Goal: Information Seeking & Learning: Learn about a topic

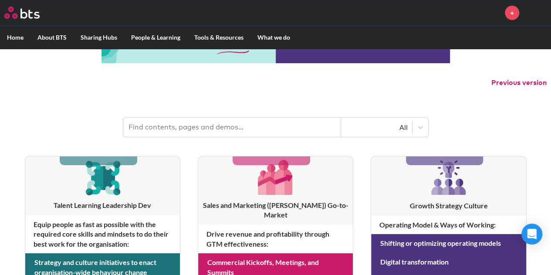
scroll to position [44, 0]
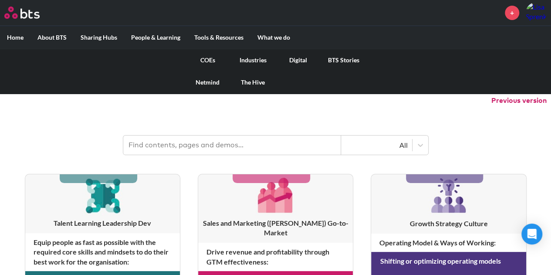
click at [291, 60] on link "Digital" at bounding box center [298, 60] width 45 height 23
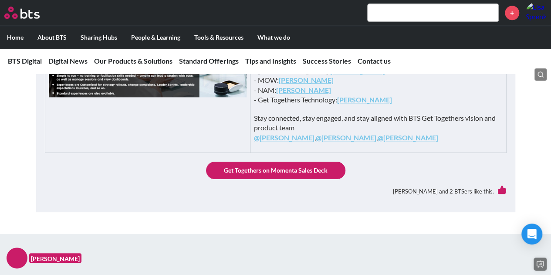
scroll to position [392, 0]
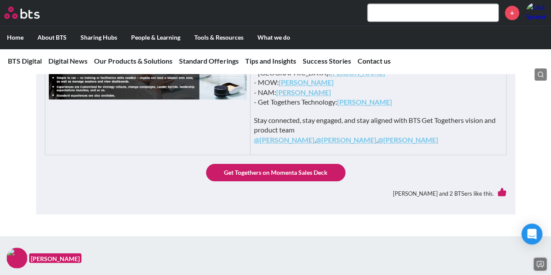
click at [315, 181] on link "Get Togethers on Momenta Sales Deck" at bounding box center [275, 172] width 139 height 17
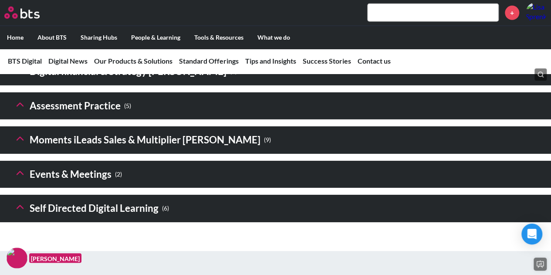
scroll to position [1351, 0]
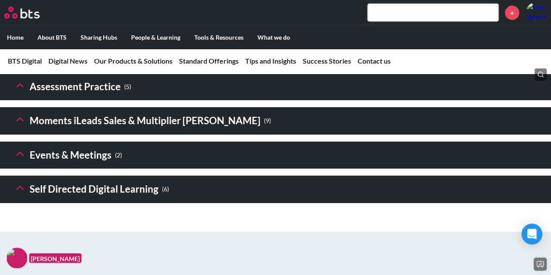
click at [84, 199] on h3 "Self Directed Digital Learning ( 6 )" at bounding box center [91, 189] width 155 height 19
click at [25, 194] on icon at bounding box center [20, 188] width 12 height 12
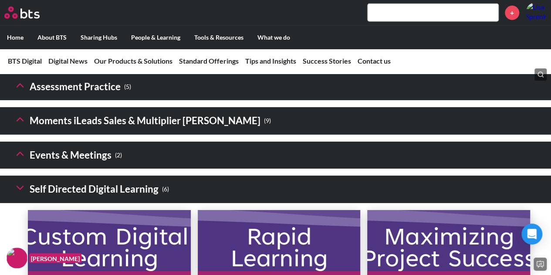
click at [23, 91] on icon at bounding box center [20, 85] width 12 height 12
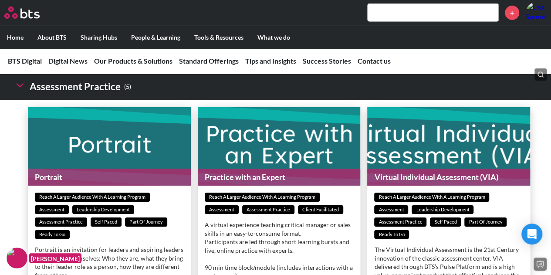
click at [37, 62] on h3 "Digital financial & Strategy [PERSON_NAME] ( 5 )" at bounding box center [125, 52] width 223 height 19
click at [20, 53] on polyline at bounding box center [20, 51] width 6 height 3
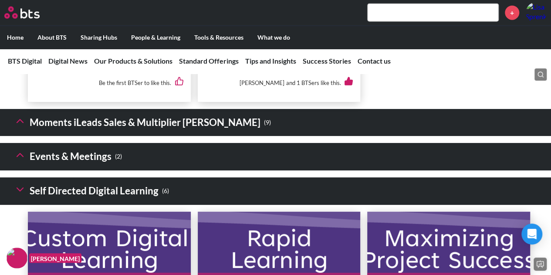
scroll to position [2745, 0]
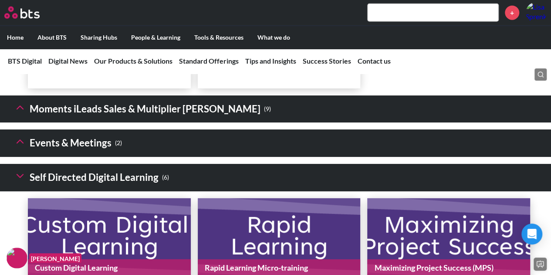
click at [56, 152] on h3 "Events & Meetings ( 2 )" at bounding box center [68, 143] width 108 height 19
click at [20, 148] on icon at bounding box center [20, 142] width 12 height 12
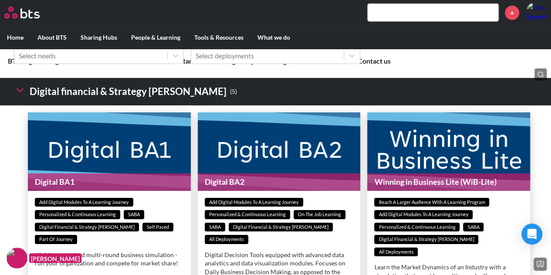
scroll to position [1307, 0]
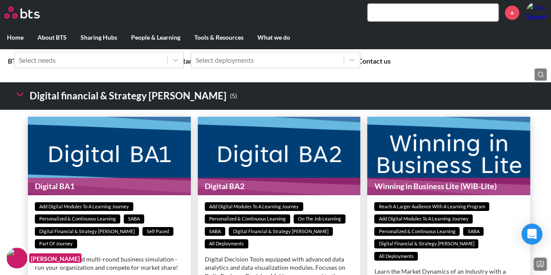
click at [18, 96] on polyline at bounding box center [20, 94] width 6 height 3
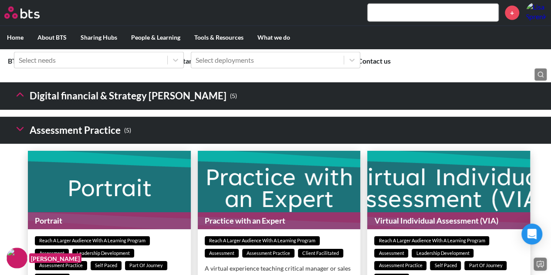
click at [21, 135] on icon at bounding box center [20, 129] width 12 height 12
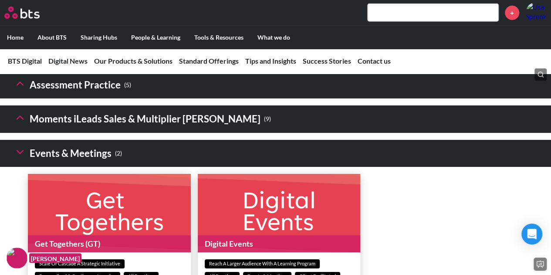
scroll to position [1394, 0]
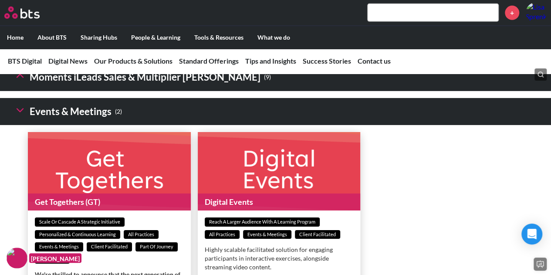
click at [24, 116] on icon at bounding box center [20, 110] width 12 height 12
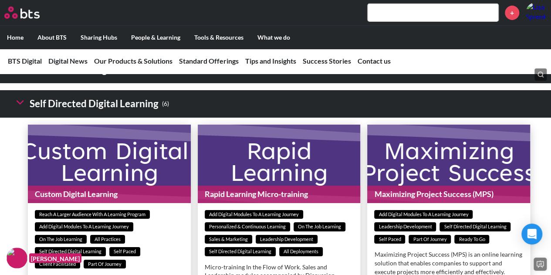
scroll to position [1481, 0]
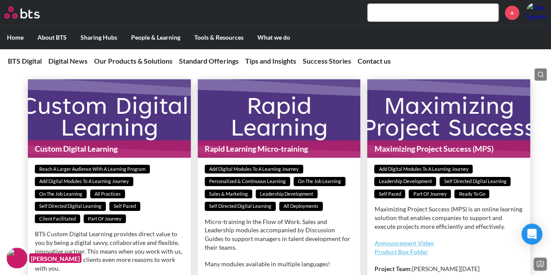
click at [21, 59] on polyline at bounding box center [20, 57] width 6 height 3
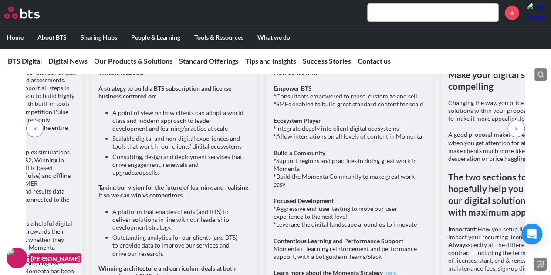
scroll to position [3137, 0]
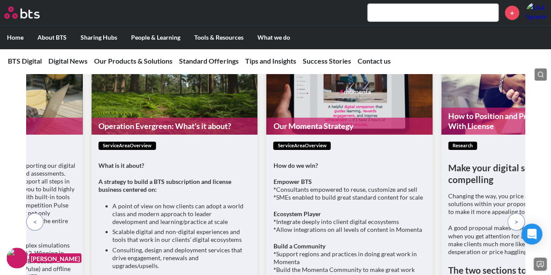
click at [516, 227] on span at bounding box center [517, 222] width 4 height 10
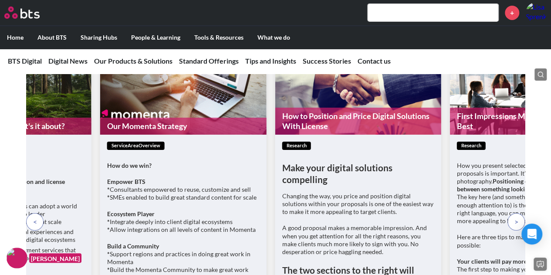
click at [516, 227] on span at bounding box center [517, 222] width 4 height 10
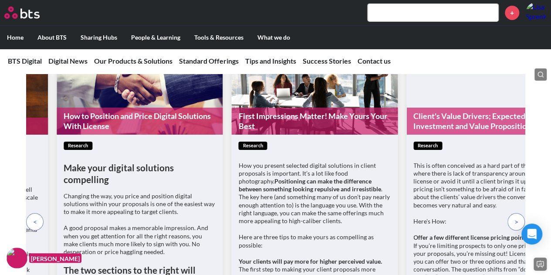
click at [516, 227] on span at bounding box center [517, 222] width 4 height 10
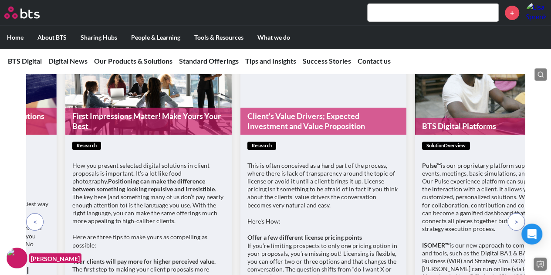
click at [516, 227] on span at bounding box center [517, 222] width 4 height 10
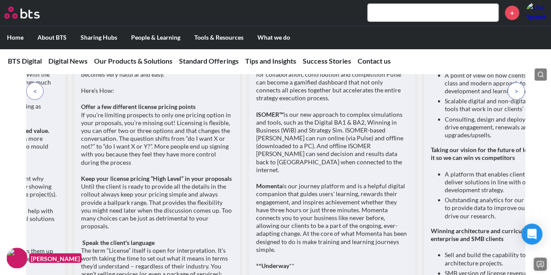
scroll to position [3224, 0]
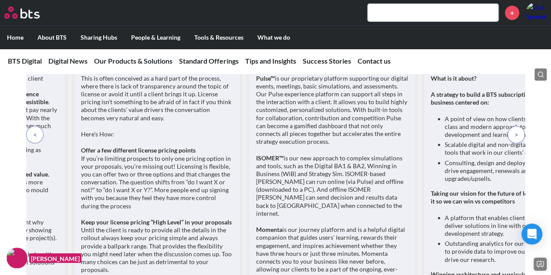
click at [518, 143] on p at bounding box center [516, 134] width 17 height 17
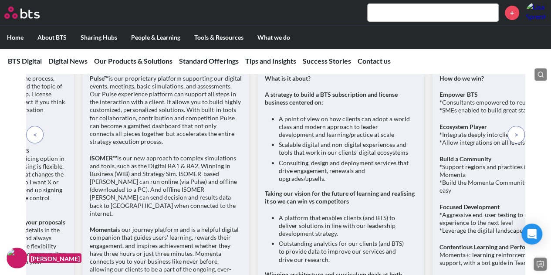
click at [518, 143] on p at bounding box center [516, 134] width 17 height 17
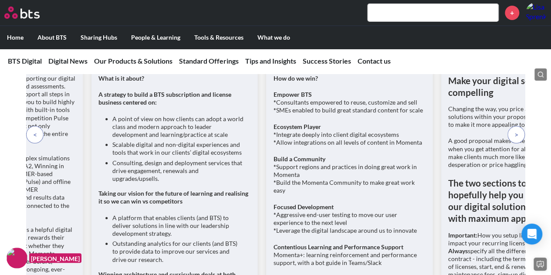
click at [518, 143] on p at bounding box center [516, 134] width 17 height 17
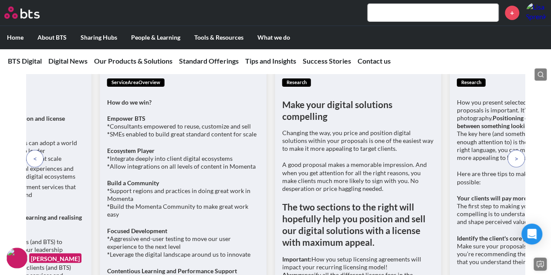
scroll to position [3181, 0]
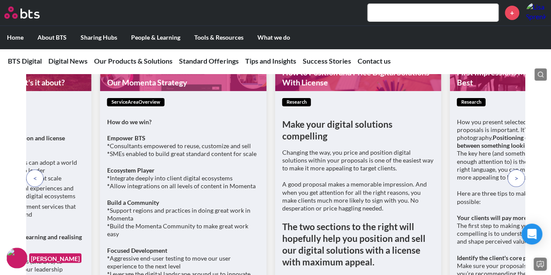
click at [513, 187] on p at bounding box center [516, 177] width 17 height 17
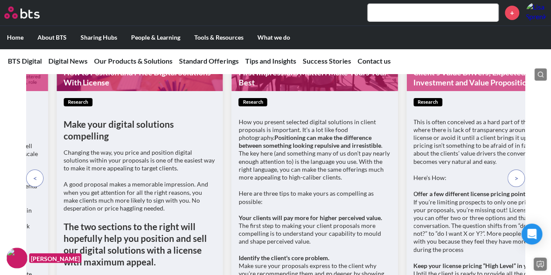
click at [513, 187] on p at bounding box center [516, 177] width 17 height 17
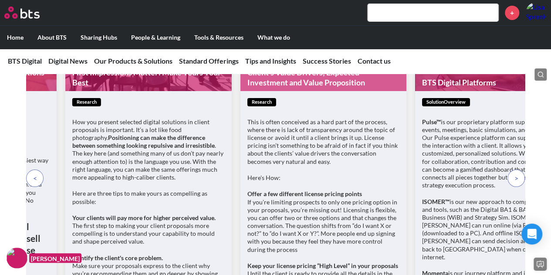
click at [513, 187] on p at bounding box center [516, 177] width 17 height 17
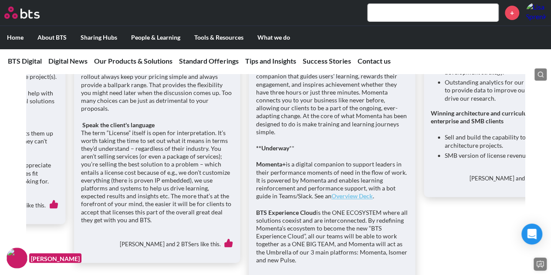
scroll to position [3268, 0]
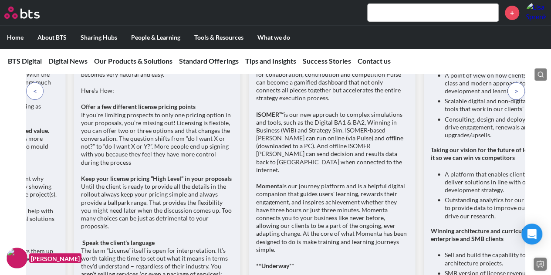
click at [512, 100] on p at bounding box center [516, 90] width 17 height 17
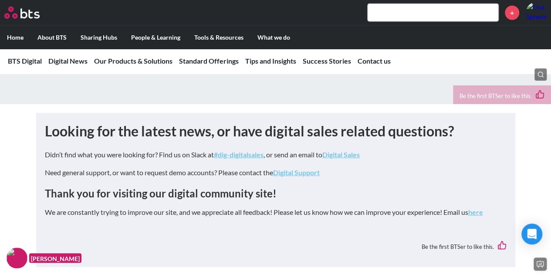
scroll to position [4520, 0]
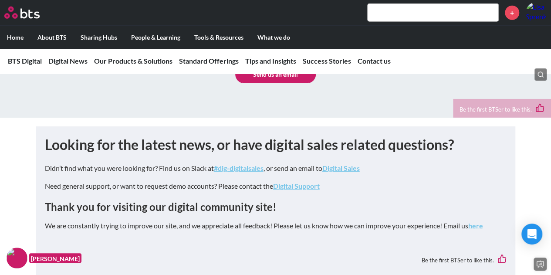
click at [348, 172] on em "Digital Sales" at bounding box center [340, 168] width 37 height 8
